Goal: Obtain resource: Download file/media

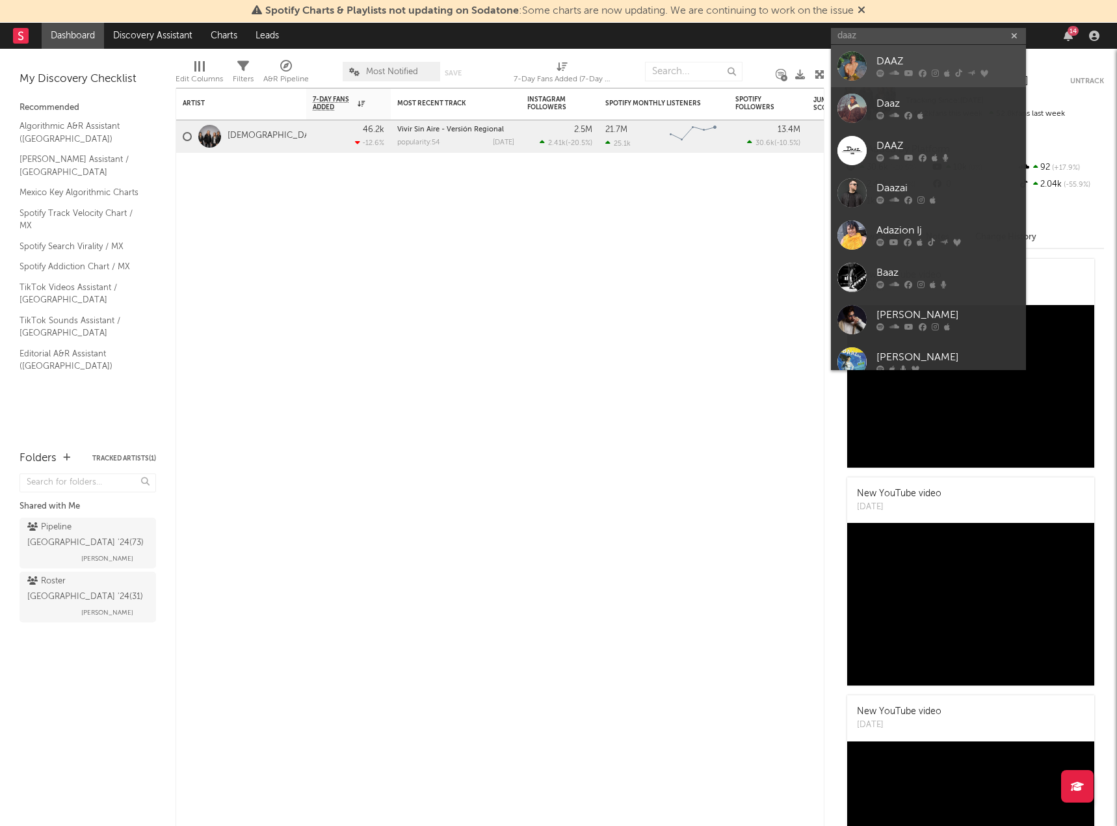
type input "daaz"
click at [922, 60] on div "DAAZ" at bounding box center [948, 62] width 143 height 16
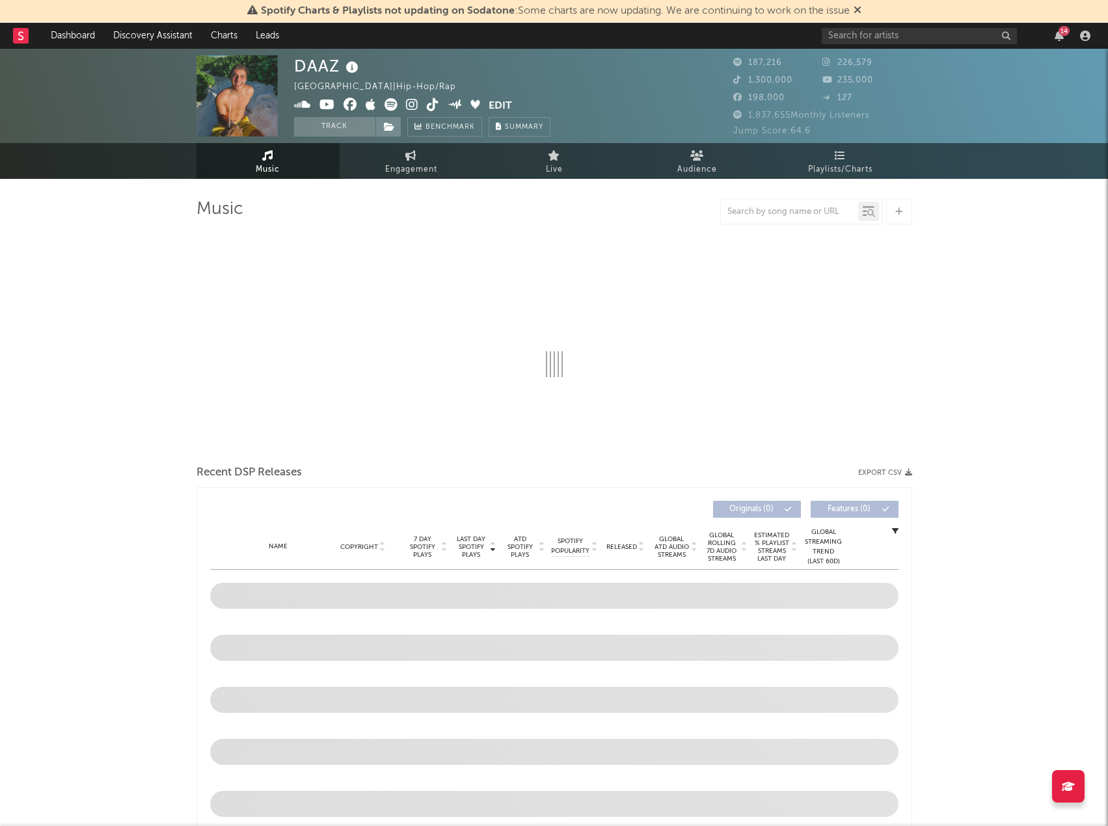
select select "6m"
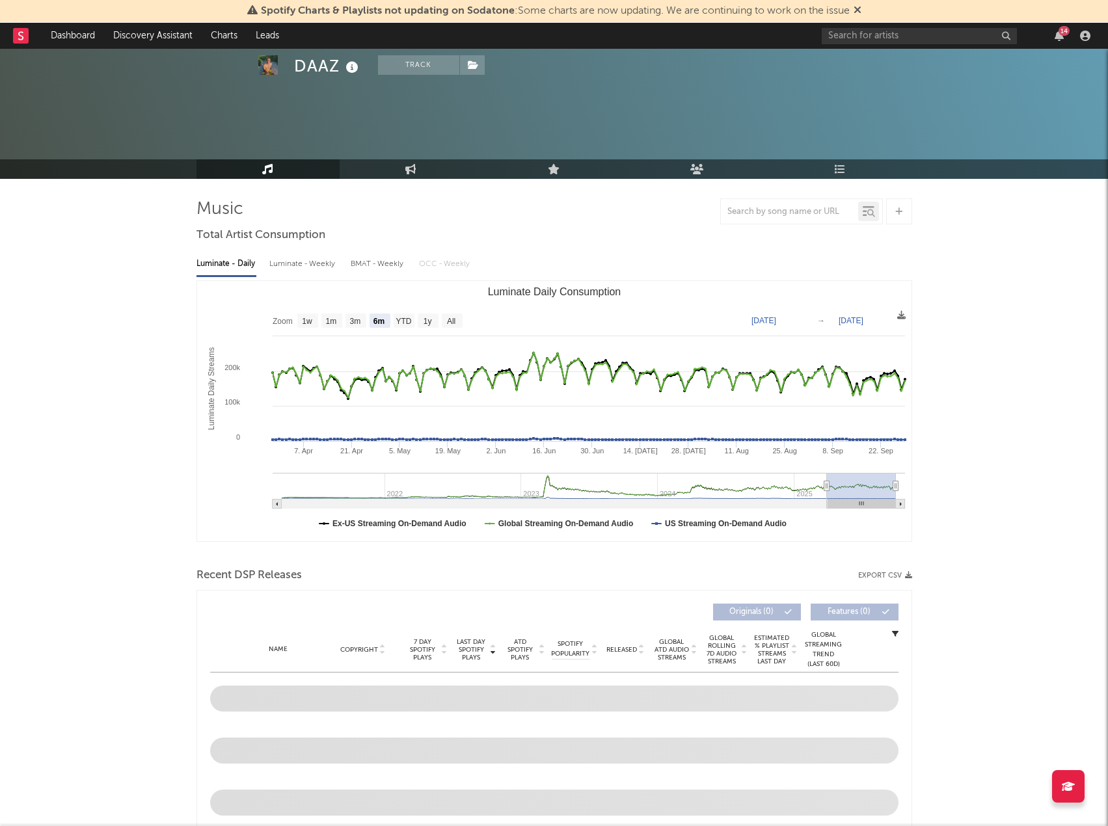
scroll to position [65, 0]
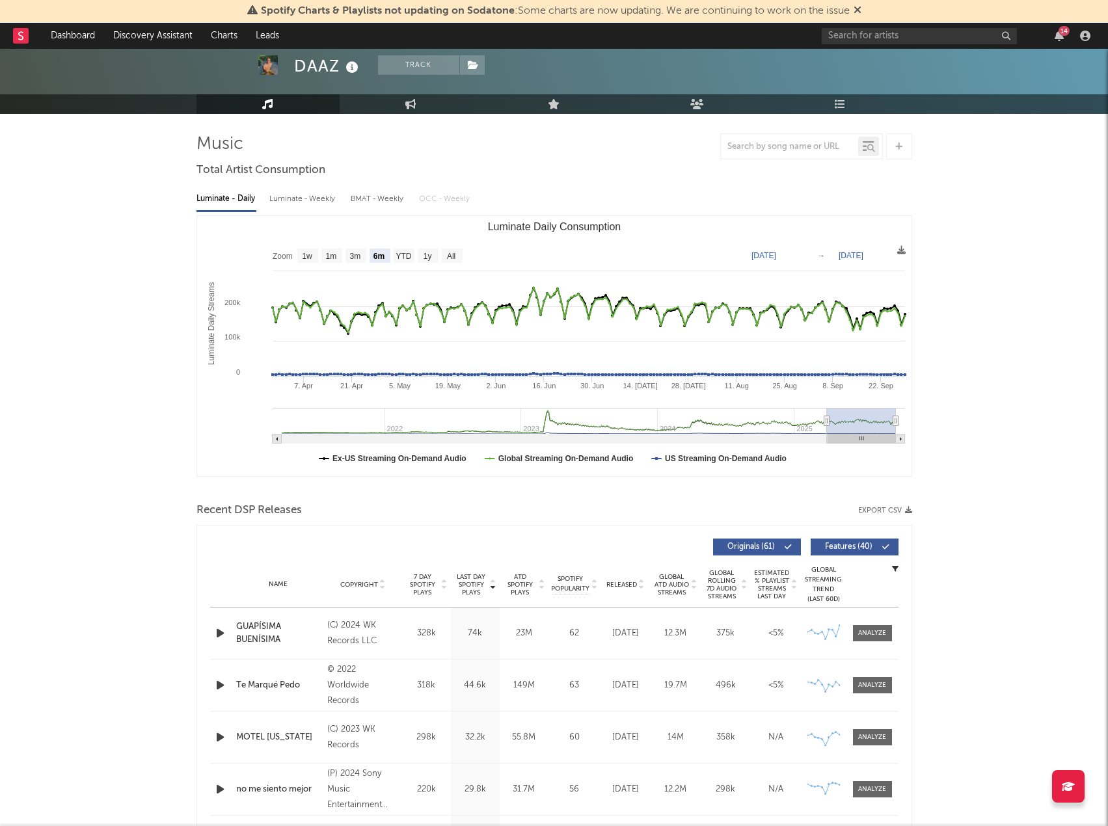
click at [896, 509] on button "Export CSV" at bounding box center [885, 511] width 54 height 8
click at [945, 41] on input "text" at bounding box center [918, 36] width 195 height 16
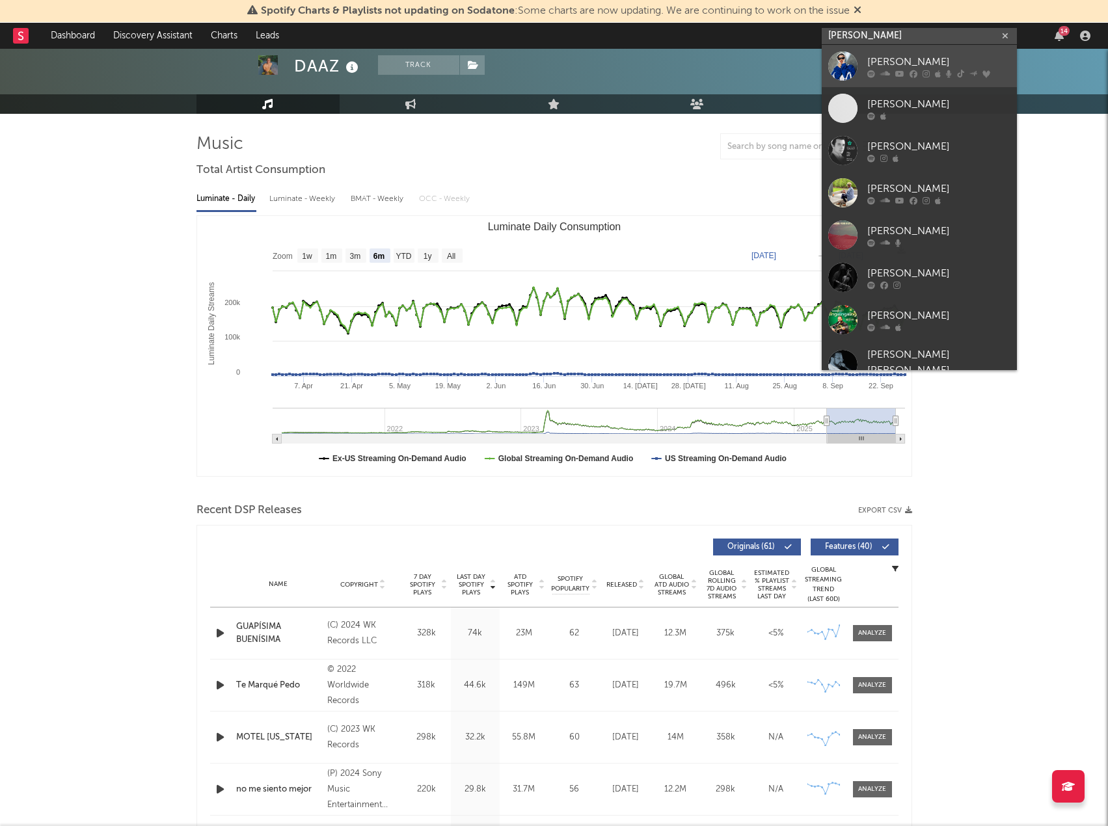
type input "[PERSON_NAME]"
click at [931, 50] on link "[PERSON_NAME]" at bounding box center [918, 66] width 195 height 42
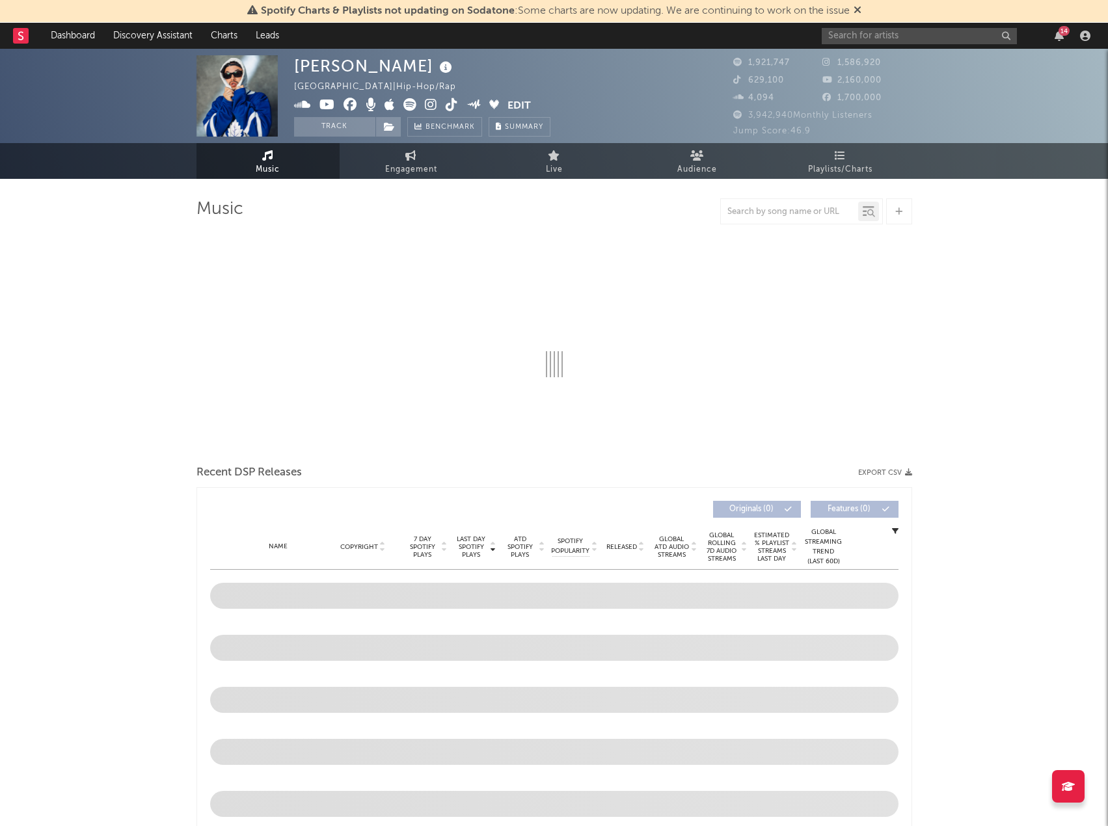
select select "6m"
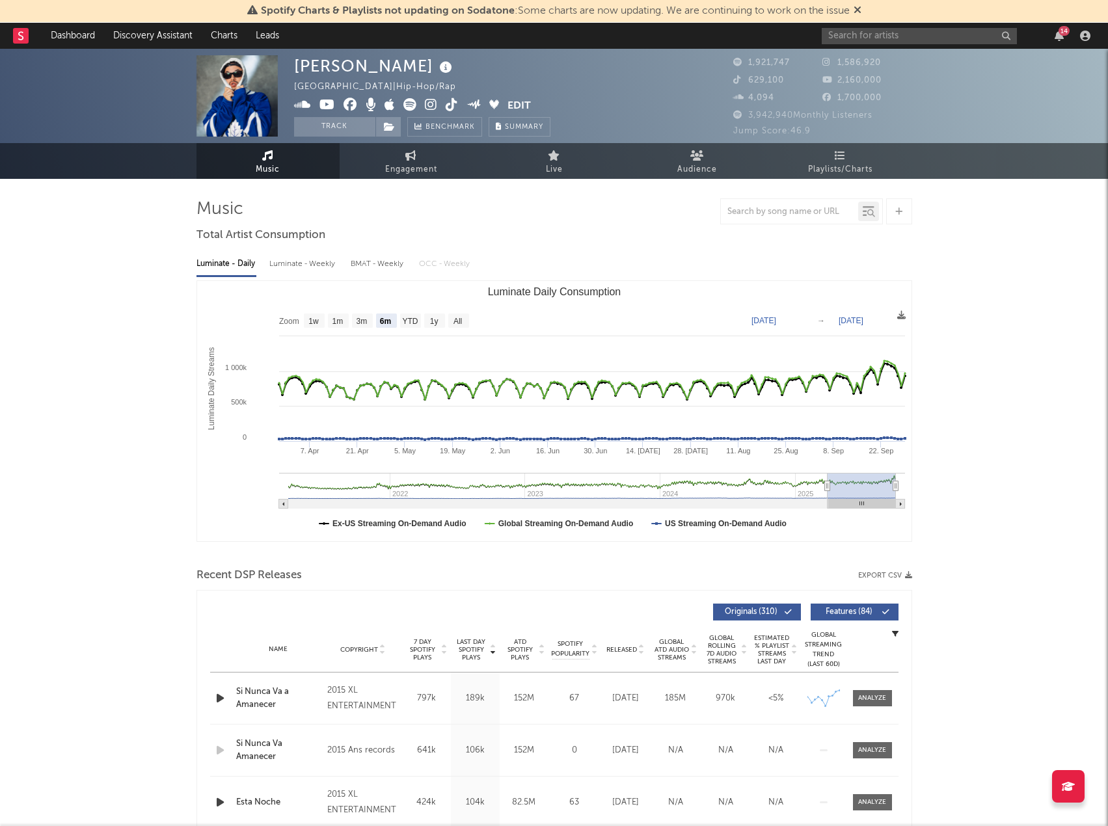
click at [888, 578] on button "Export CSV" at bounding box center [885, 576] width 54 height 8
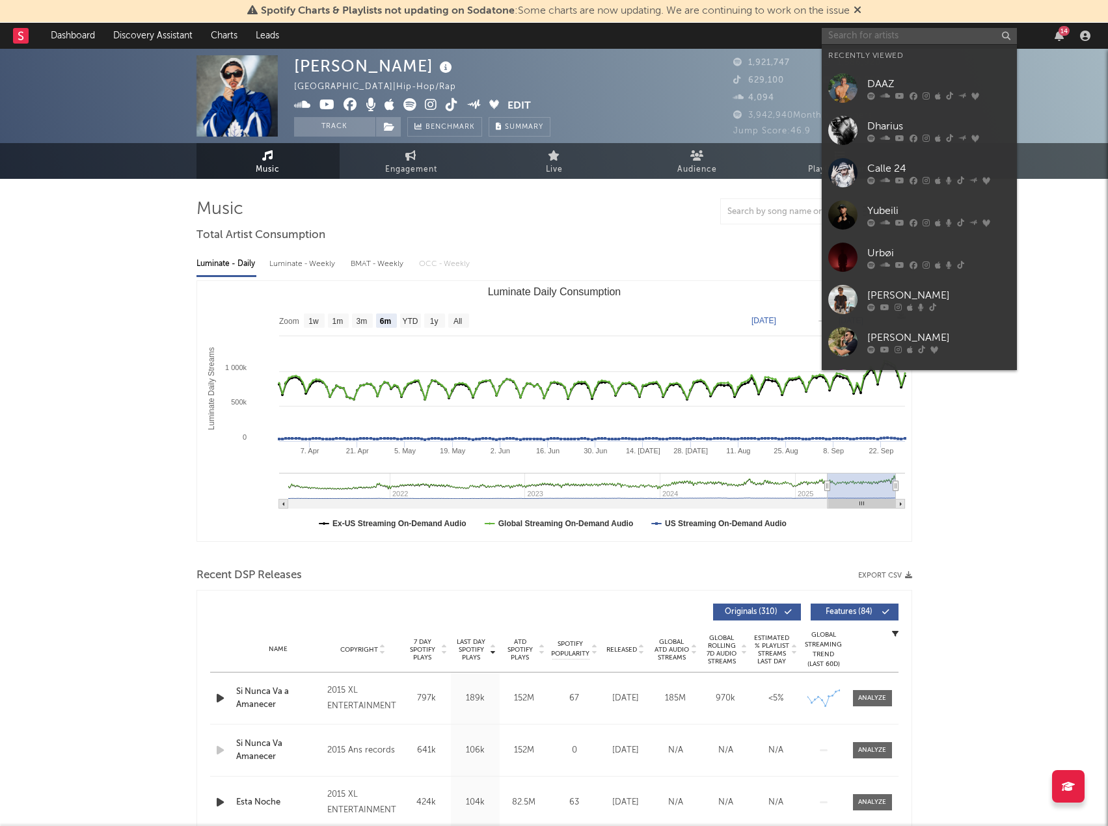
click at [862, 33] on input "text" at bounding box center [918, 36] width 195 height 16
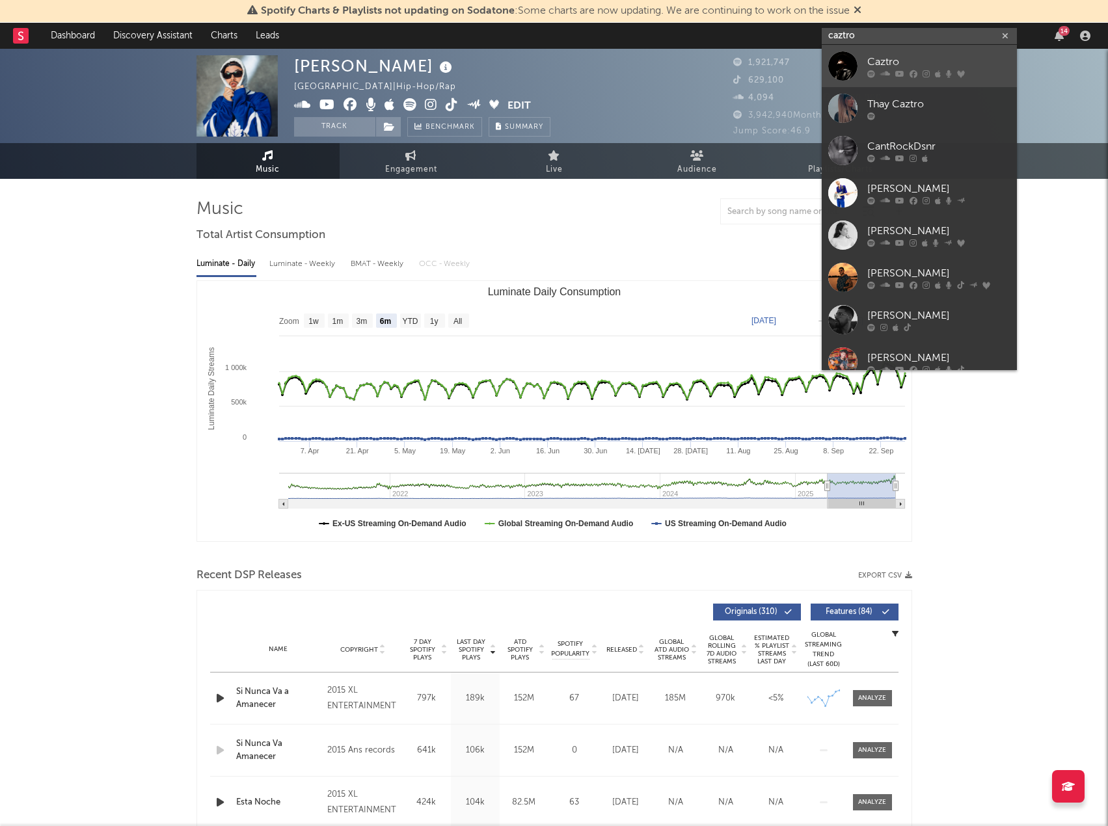
type input "caztro"
click at [924, 62] on div "Caztro" at bounding box center [938, 62] width 143 height 16
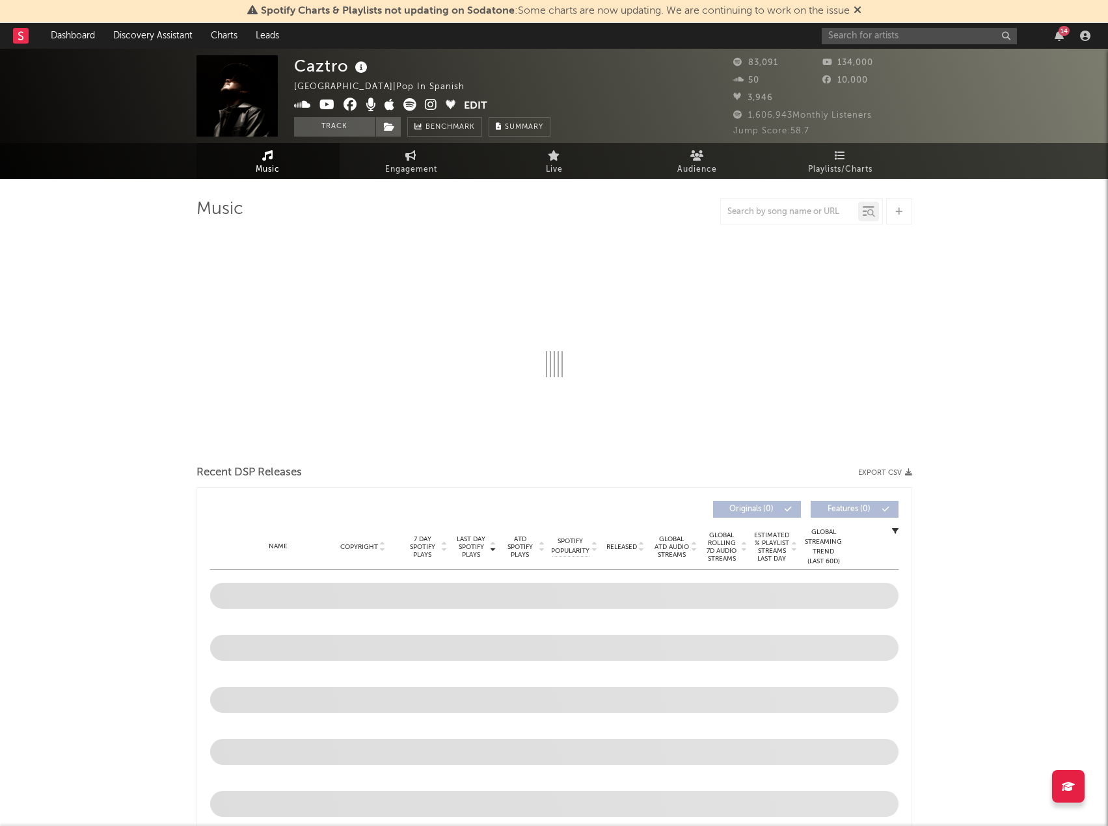
select select "6m"
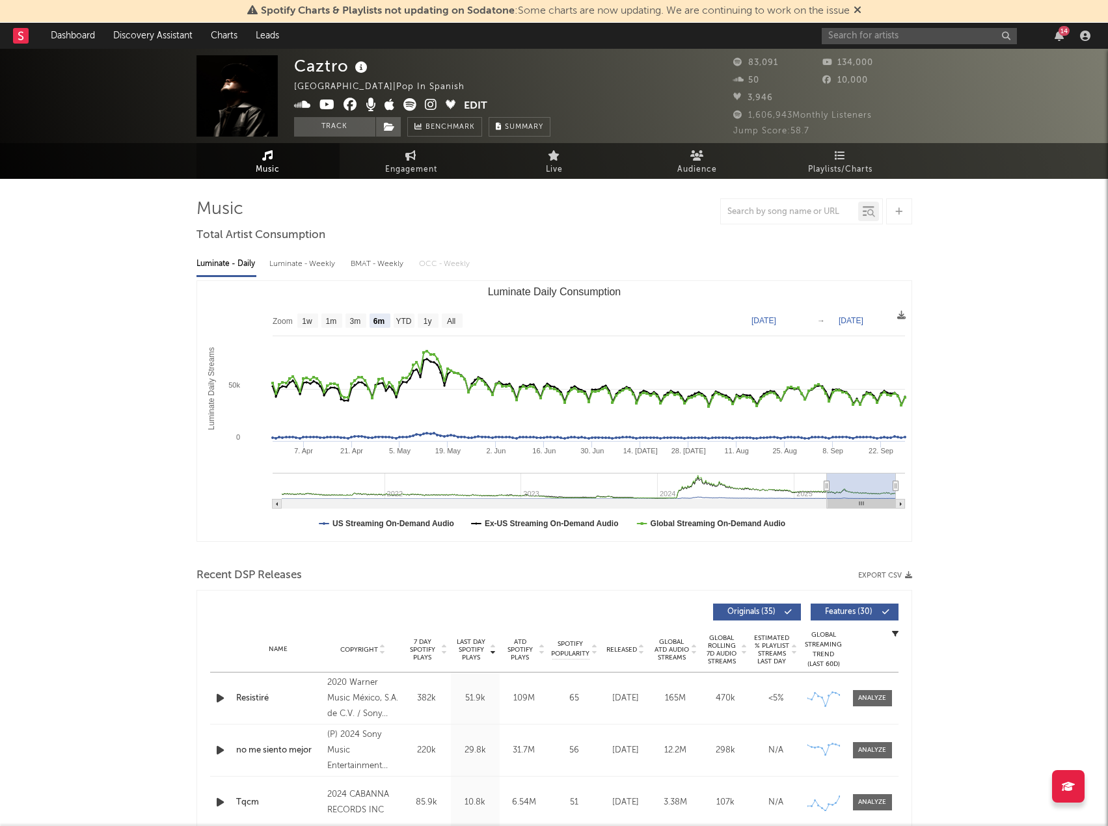
click at [890, 576] on button "Export CSV" at bounding box center [885, 576] width 54 height 8
click at [872, 36] on input "text" at bounding box center [918, 36] width 195 height 16
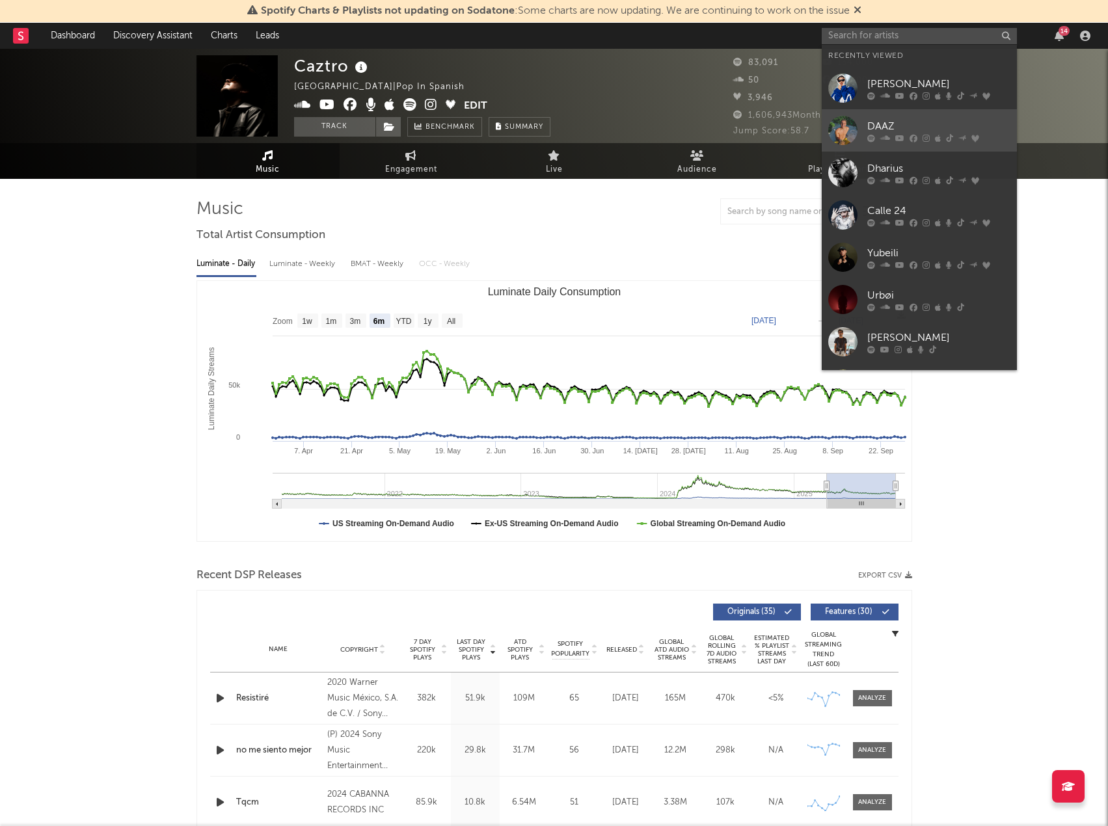
click at [874, 131] on div "DAAZ" at bounding box center [938, 126] width 143 height 16
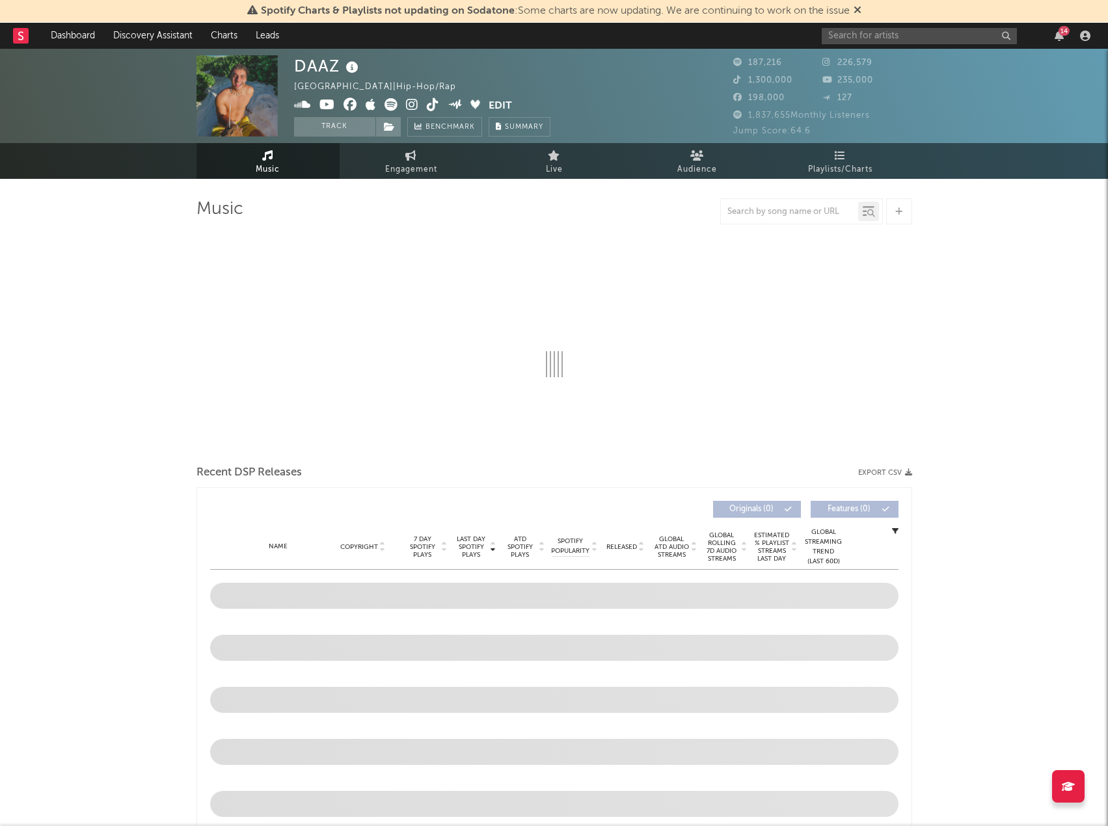
select select "6m"
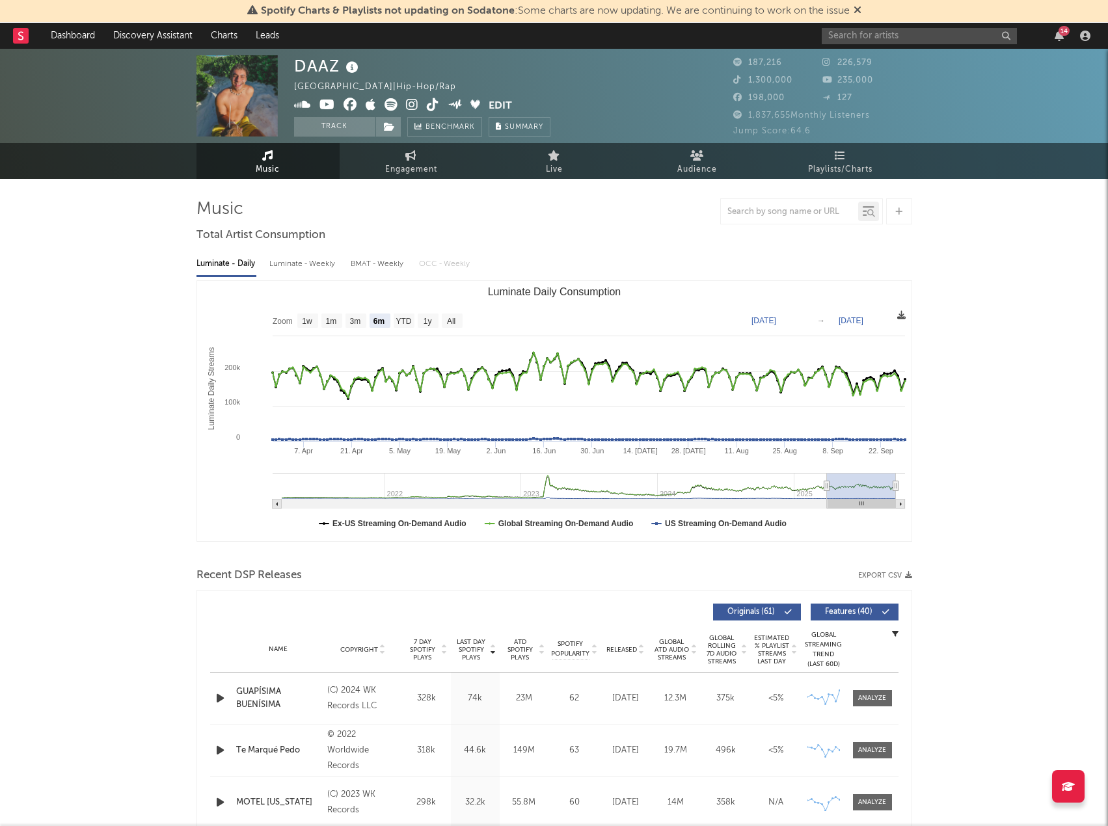
click at [903, 315] on icon at bounding box center [901, 315] width 8 height 8
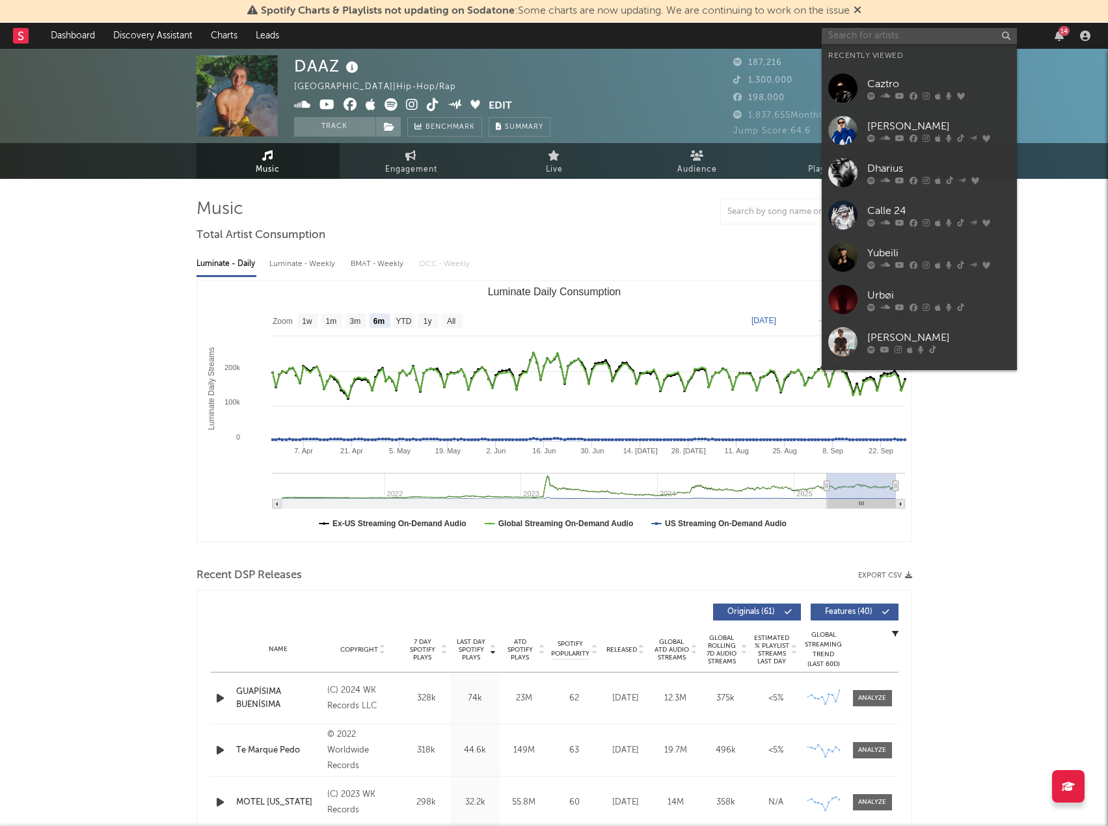
click at [831, 41] on input "text" at bounding box center [918, 36] width 195 height 16
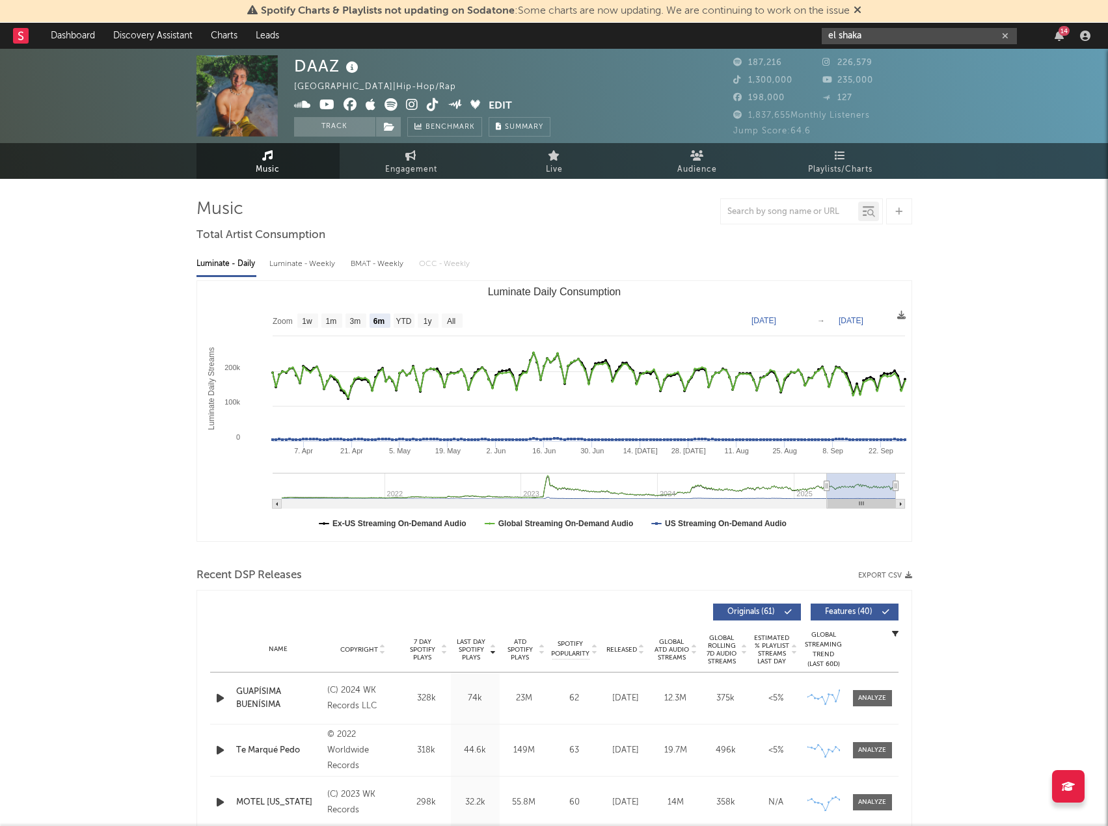
click at [890, 37] on input "el shaka" at bounding box center [918, 36] width 195 height 16
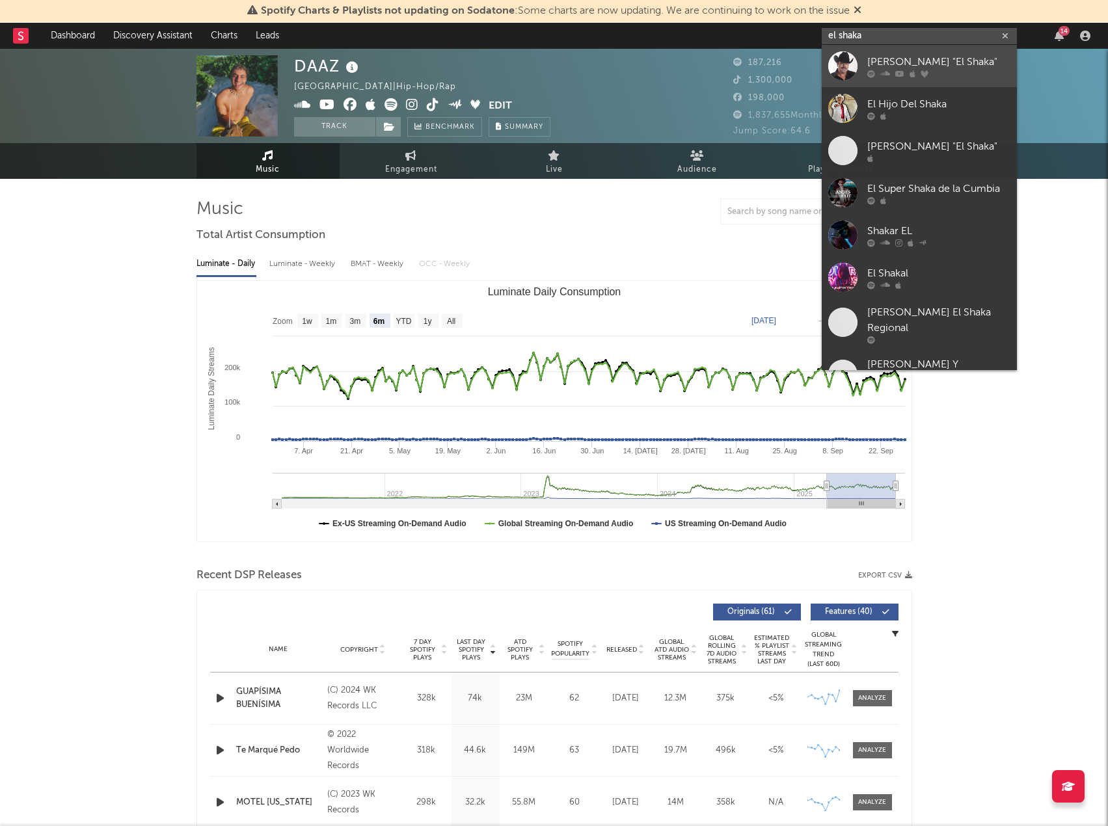
type input "el shaka"
click at [931, 53] on link "[PERSON_NAME] "El Shaka"" at bounding box center [918, 66] width 195 height 42
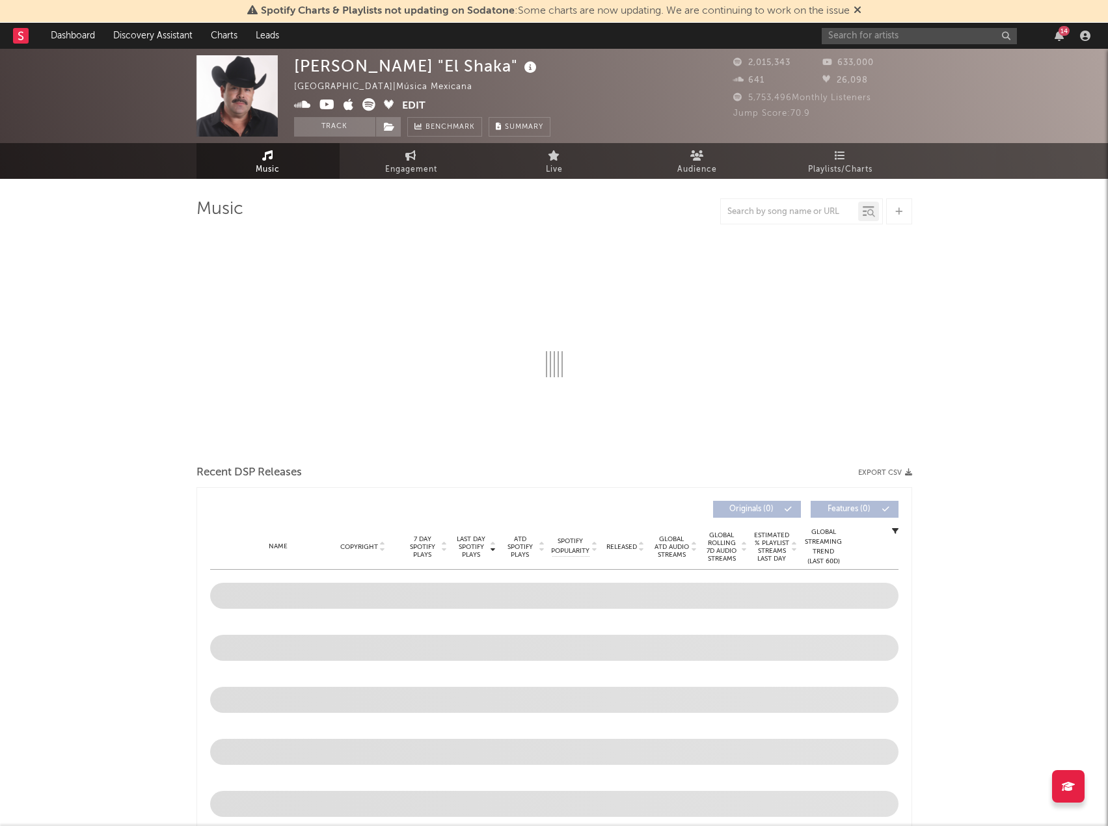
select select "6m"
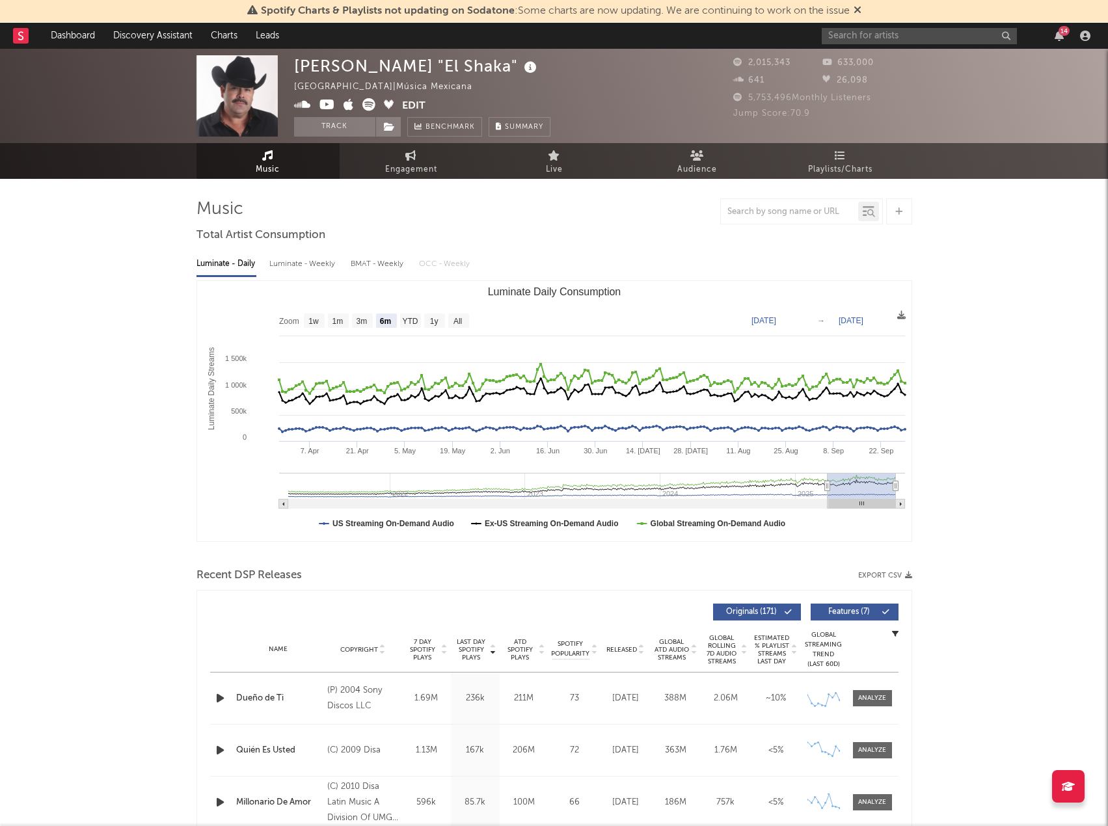
click at [908, 573] on icon "button" at bounding box center [908, 575] width 7 height 7
click at [897, 317] on icon at bounding box center [901, 315] width 8 height 8
click at [821, 330] on span "Download as CSV" at bounding box center [834, 332] width 130 height 22
